Goal: Task Accomplishment & Management: Complete application form

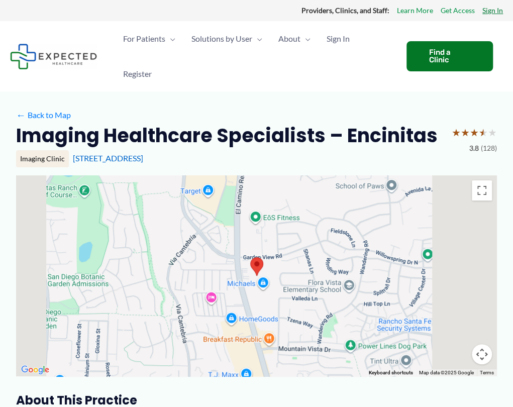
click at [491, 11] on link "Sign In" at bounding box center [492, 10] width 21 height 13
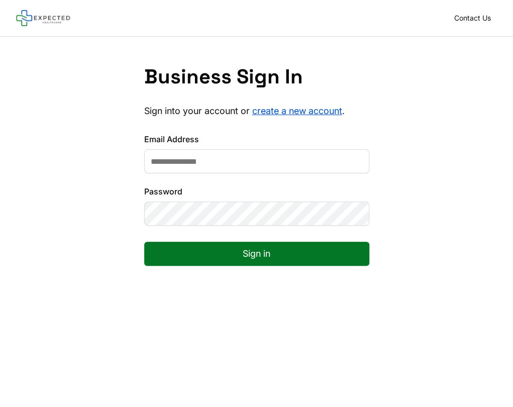
click at [243, 161] on input "Email Address" at bounding box center [256, 161] width 225 height 24
type input "**********"
